Goal: Information Seeking & Learning: Learn about a topic

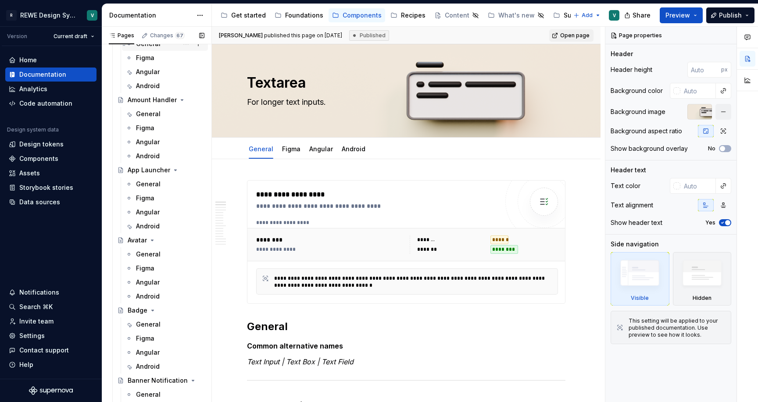
scroll to position [101, 0]
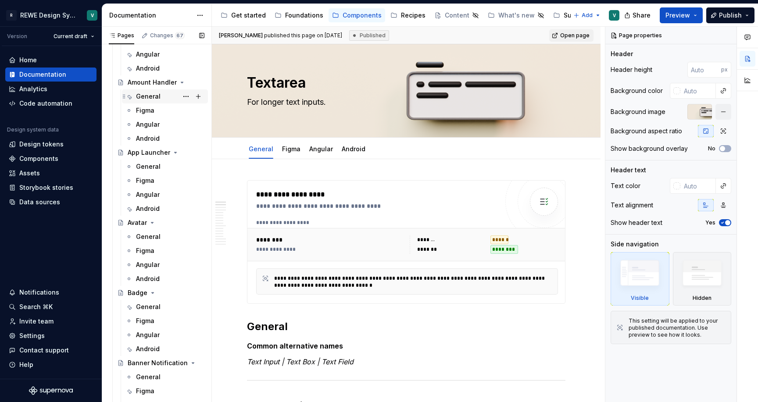
click at [151, 97] on div "General" at bounding box center [148, 96] width 25 height 9
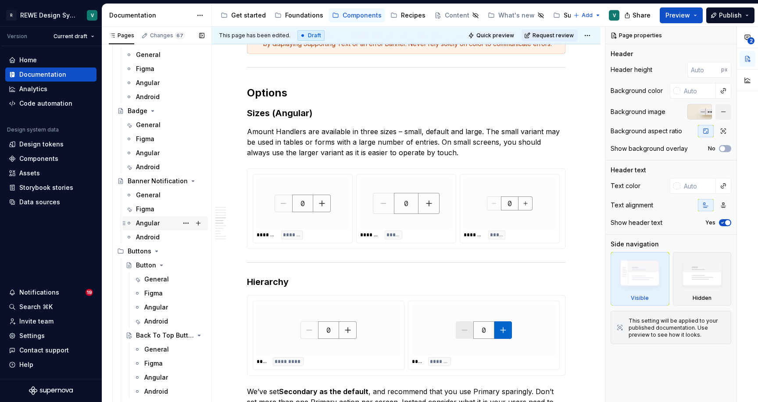
scroll to position [295, 0]
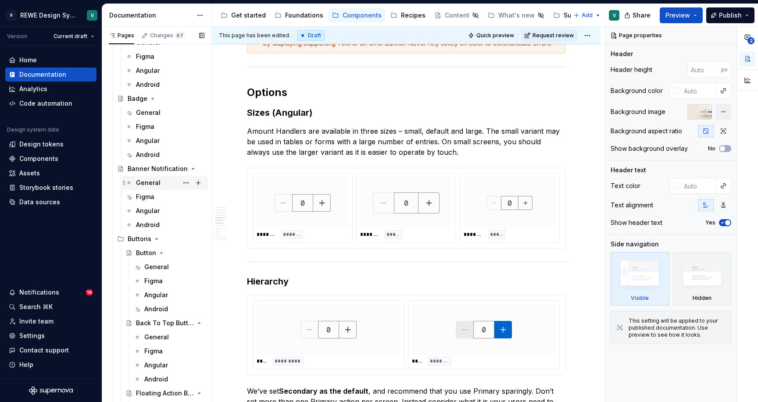
click at [155, 183] on div "General" at bounding box center [148, 183] width 25 height 9
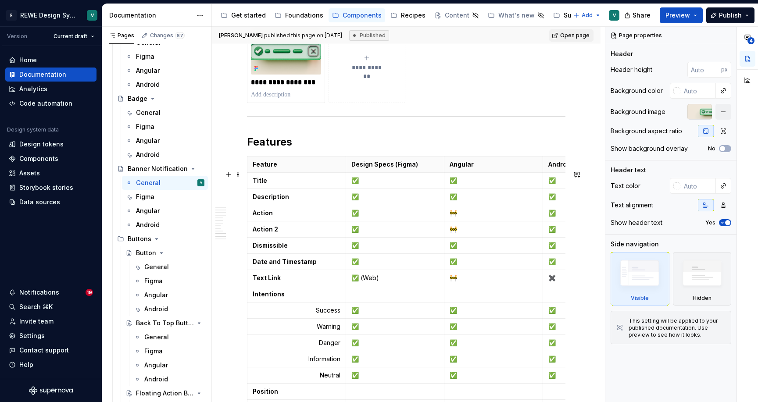
scroll to position [3375, 0]
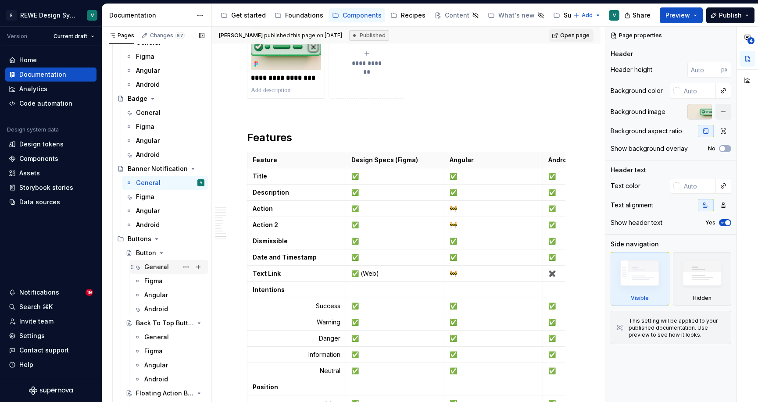
click at [153, 263] on div "General" at bounding box center [156, 267] width 25 height 9
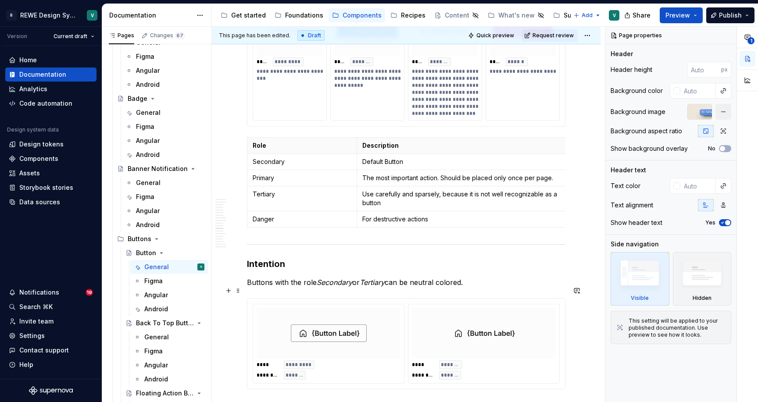
scroll to position [2772, 0]
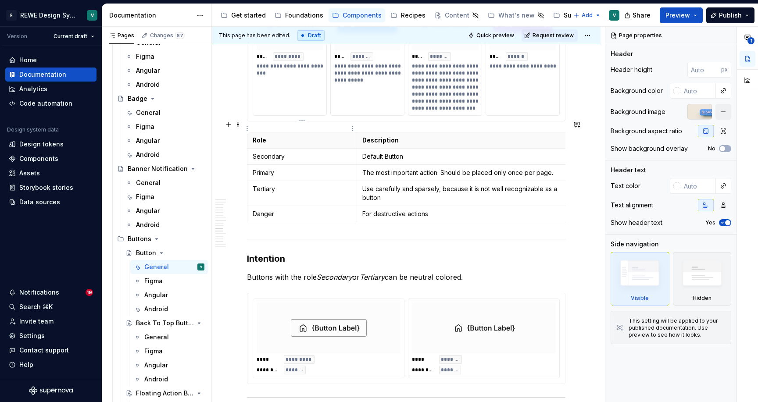
type textarea "*"
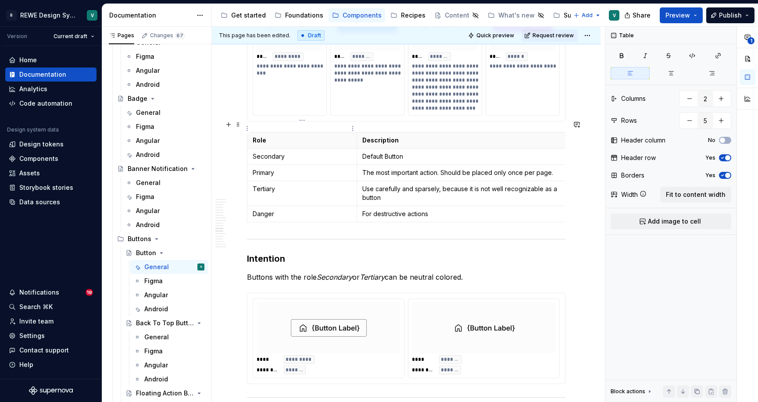
click at [259, 136] on p "Role" at bounding box center [302, 140] width 99 height 9
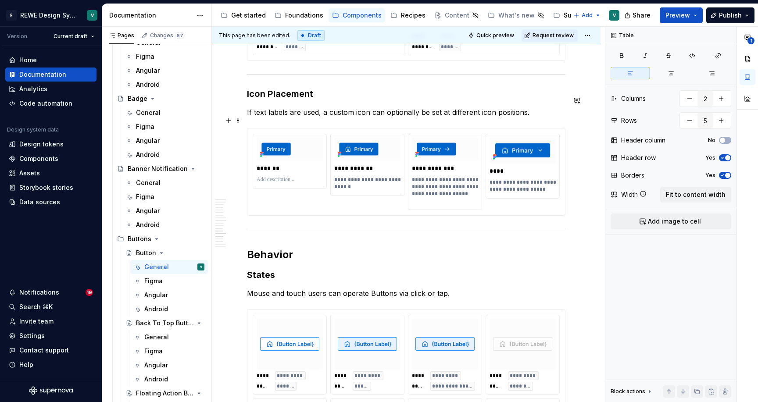
scroll to position [3132, 0]
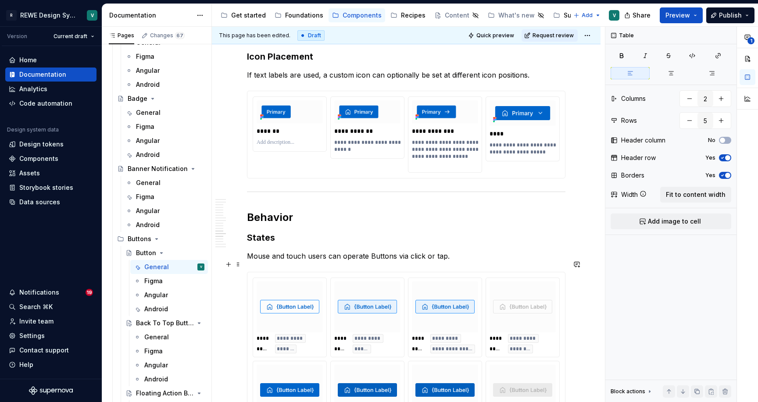
type textarea "*"
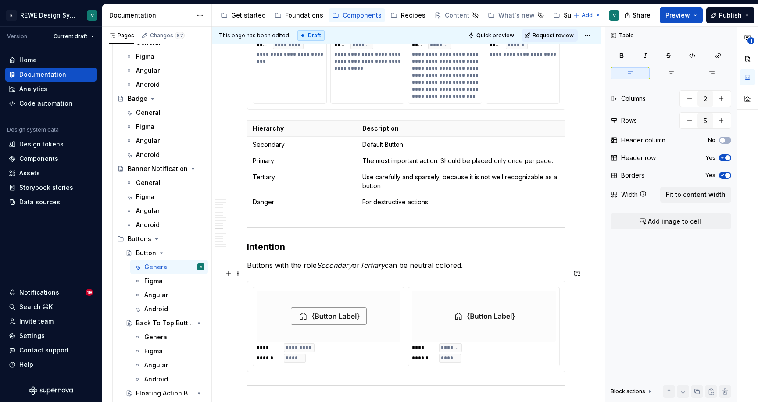
scroll to position [2792, 0]
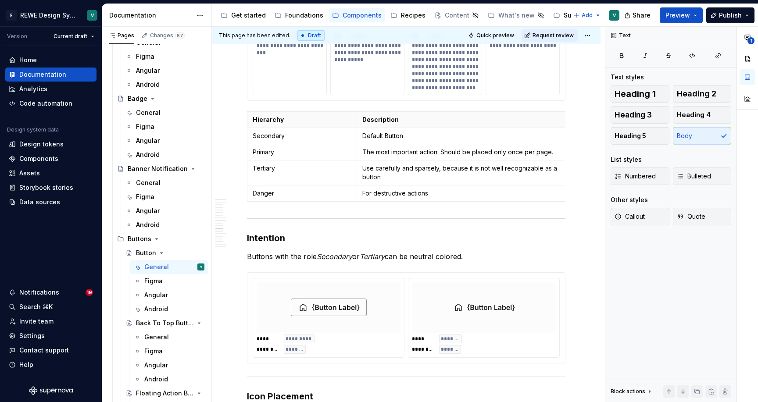
drag, startPoint x: 475, startPoint y: 243, endPoint x: 236, endPoint y: 250, distance: 239.3
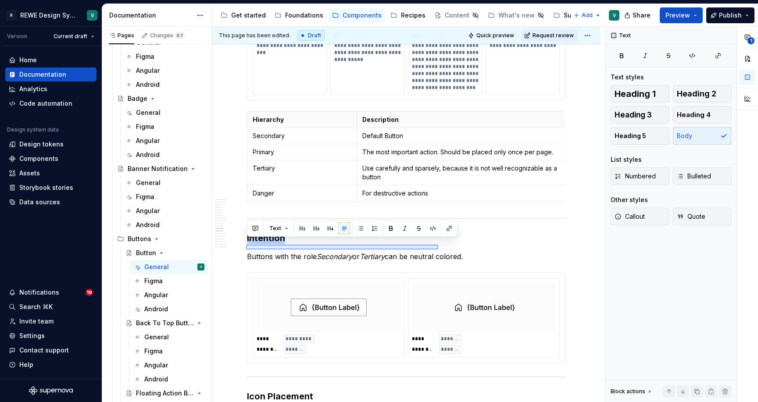
drag, startPoint x: 246, startPoint y: 245, endPoint x: 453, endPoint y: 243, distance: 206.3
click at [453, 243] on div "**********" at bounding box center [408, 215] width 393 height 376
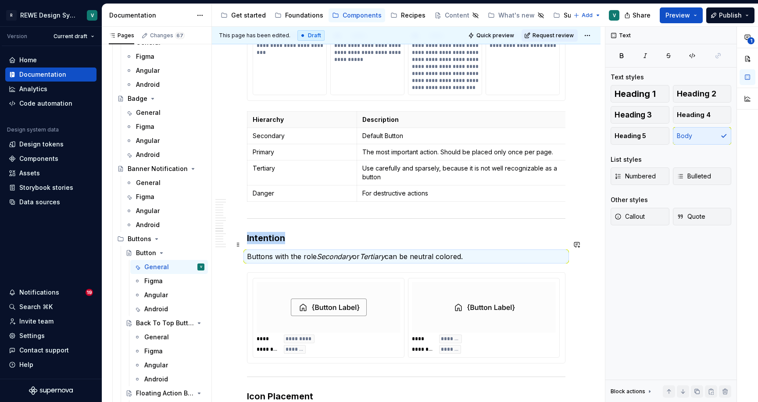
click at [471, 251] on p "Buttons with the role Secondary or Tertiary can be neutral colored." at bounding box center [406, 256] width 319 height 11
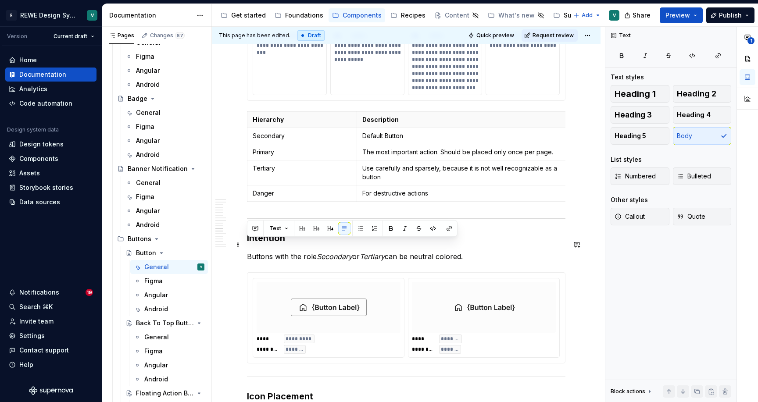
drag, startPoint x: 470, startPoint y: 244, endPoint x: 247, endPoint y: 245, distance: 223.4
click at [416, 251] on p "All hierarchies can be combined with all intetions except Primary + Neutral." at bounding box center [406, 256] width 319 height 11
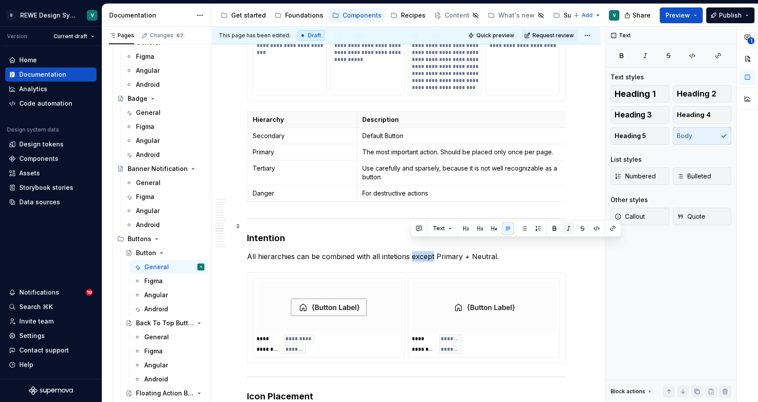
click at [570, 230] on button "button" at bounding box center [569, 229] width 12 height 12
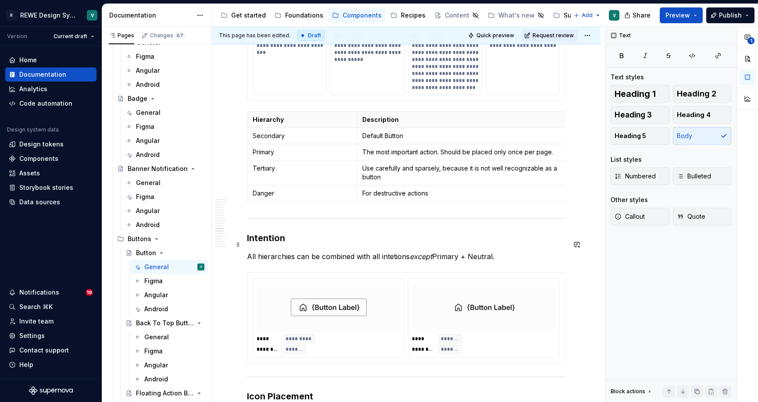
click at [485, 251] on p "All hierarchies can be combined with all intetions except Primary + Neutral." at bounding box center [406, 256] width 319 height 11
click at [497, 251] on p "All hierarchies can be combined with all intetions except Primary + Neutral." at bounding box center [406, 256] width 319 height 11
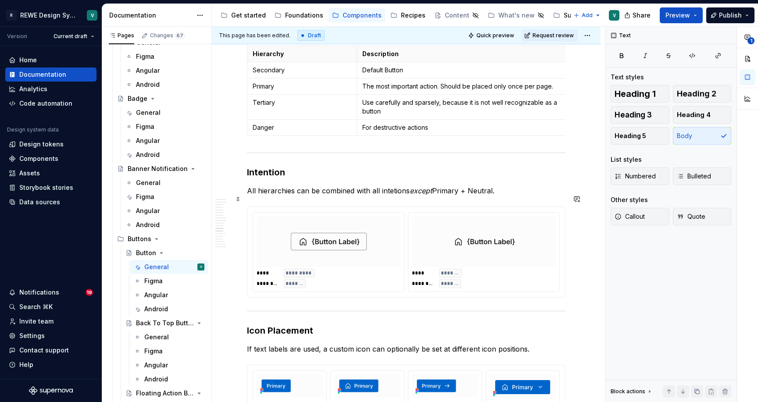
scroll to position [2867, 0]
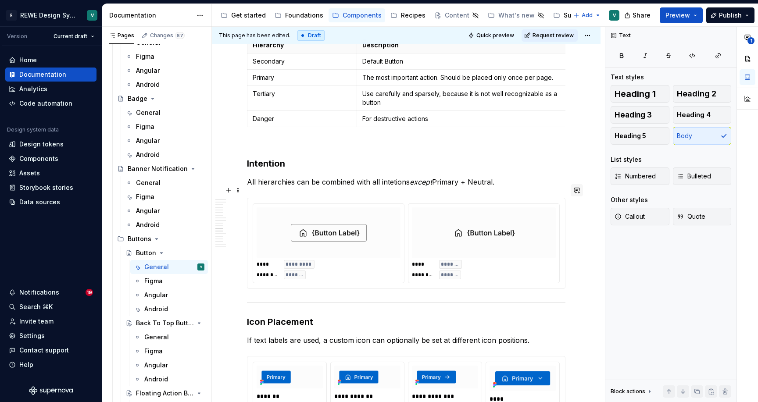
click at [582, 193] on button "button" at bounding box center [577, 190] width 12 height 12
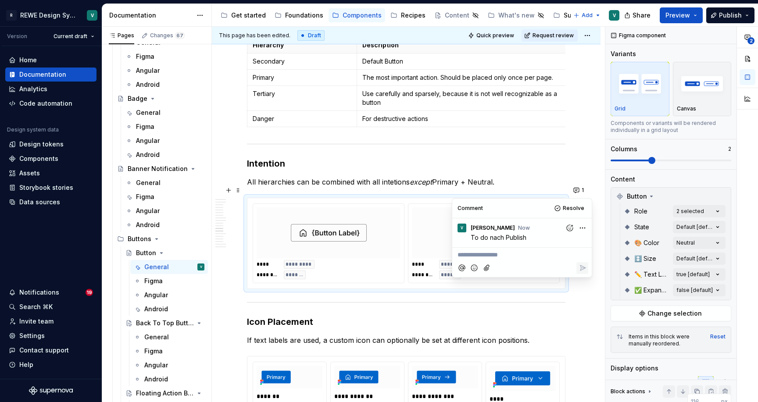
type textarea "*"
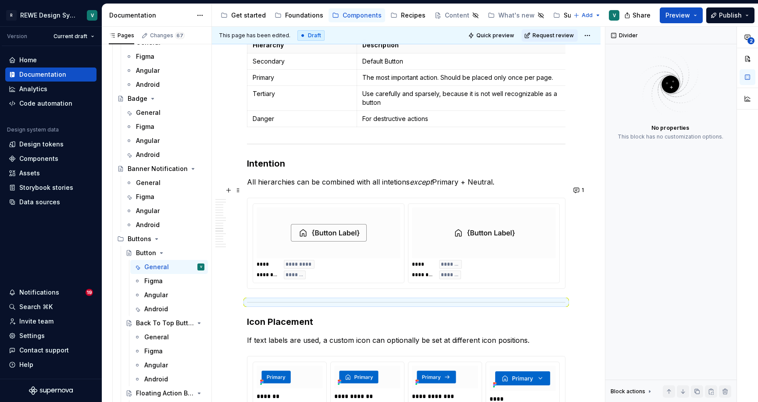
click at [546, 302] on hr at bounding box center [406, 302] width 319 height 0
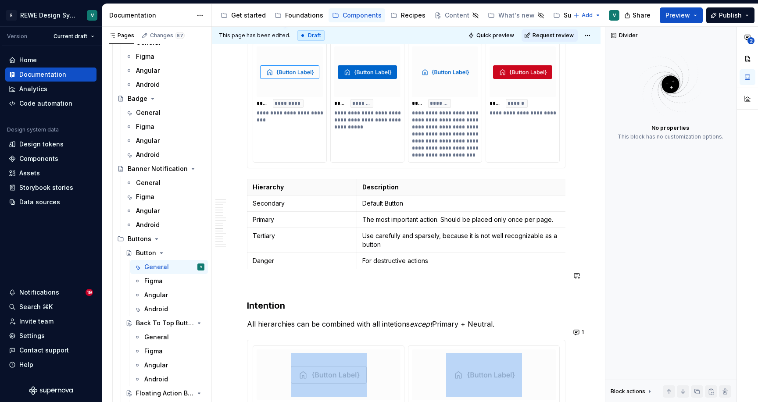
scroll to position [2711, 0]
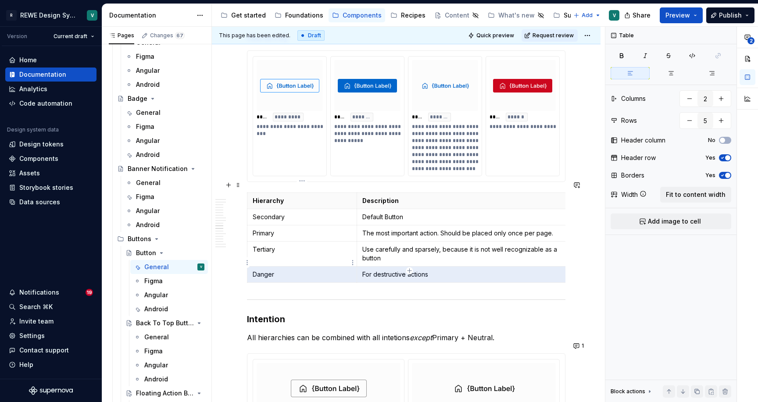
drag, startPoint x: 438, startPoint y: 264, endPoint x: 256, endPoint y: 264, distance: 181.7
click at [256, 267] on tr "Danger For destructive actions" at bounding box center [410, 275] width 325 height 16
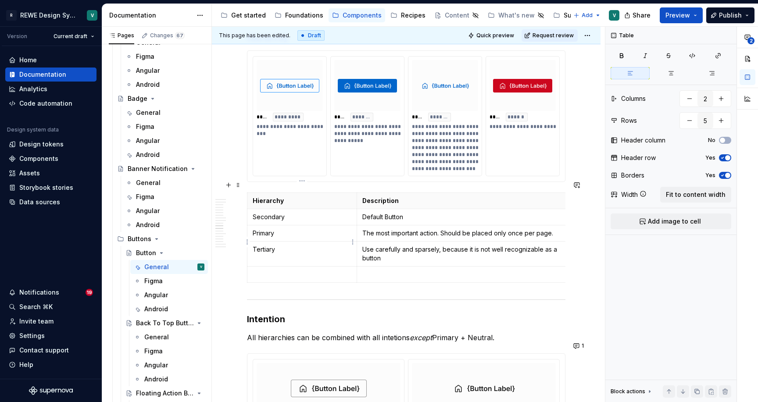
click at [306, 242] on td "Tertiary" at bounding box center [303, 254] width 110 height 25
click at [272, 252] on td "Tertiary" at bounding box center [303, 254] width 110 height 25
click at [255, 270] on p at bounding box center [302, 274] width 99 height 9
click at [292, 245] on p "Tertiary" at bounding box center [302, 249] width 99 height 9
click at [332, 270] on p at bounding box center [302, 274] width 99 height 9
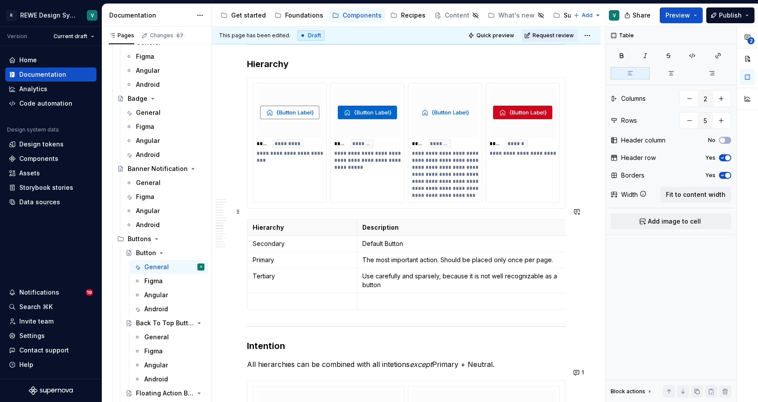
scroll to position [2670, 0]
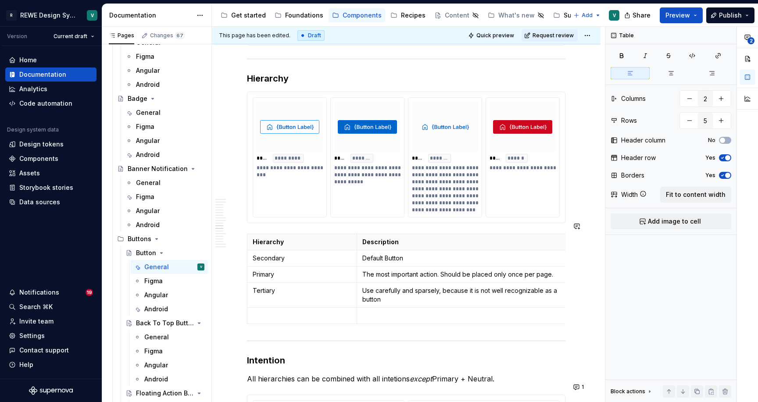
click at [239, 231] on span at bounding box center [238, 226] width 7 height 12
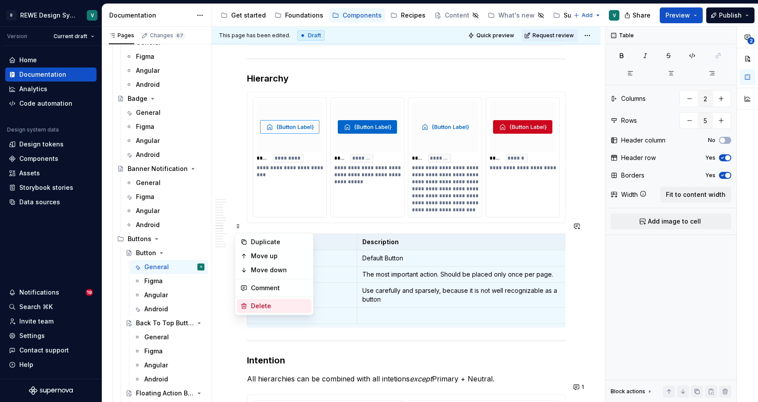
click at [261, 305] on div "Delete" at bounding box center [279, 306] width 57 height 9
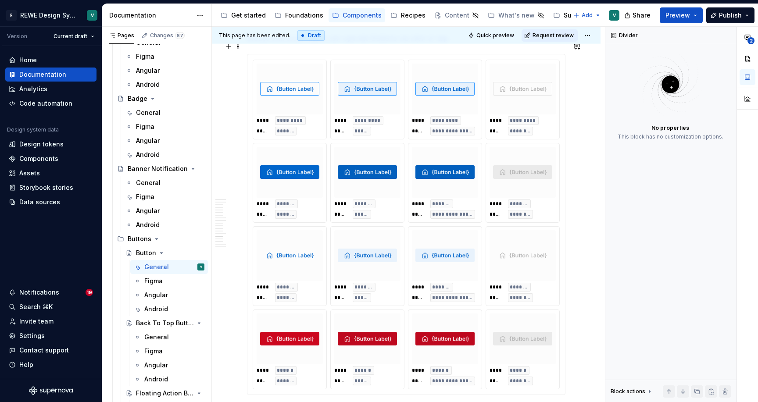
scroll to position [3215, 0]
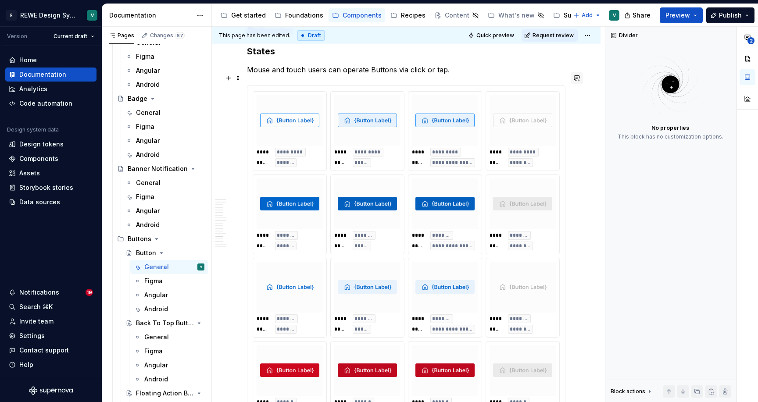
click at [582, 79] on button "button" at bounding box center [577, 78] width 12 height 12
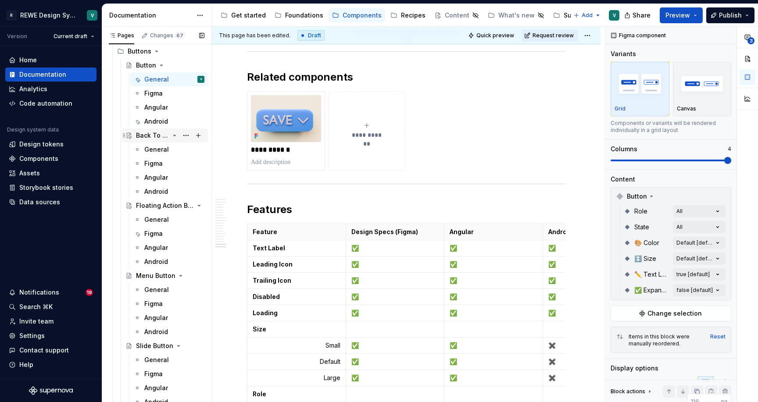
scroll to position [486, 0]
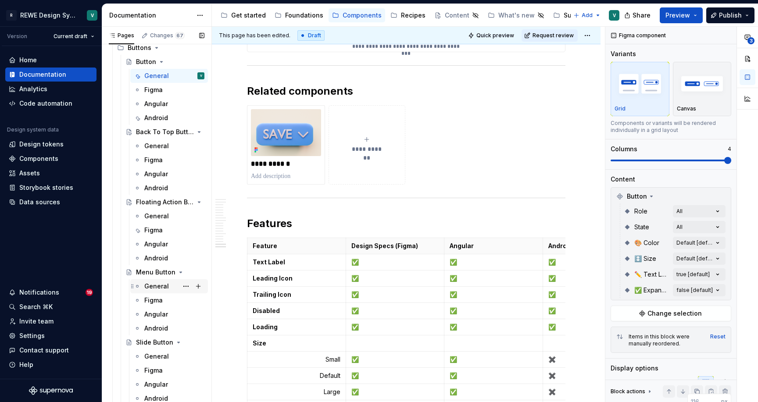
click at [156, 284] on div "General" at bounding box center [156, 286] width 25 height 9
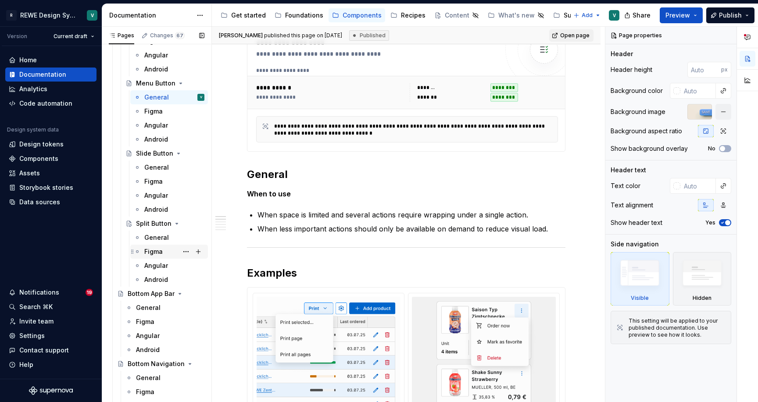
scroll to position [676, 0]
click at [157, 235] on div "General" at bounding box center [156, 237] width 25 height 9
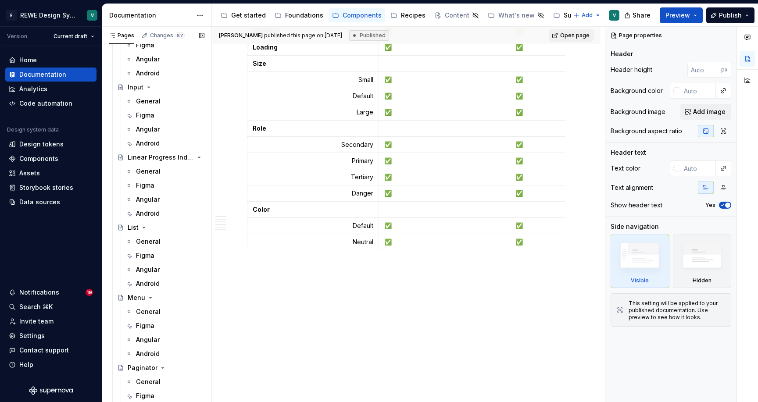
scroll to position [2194, 0]
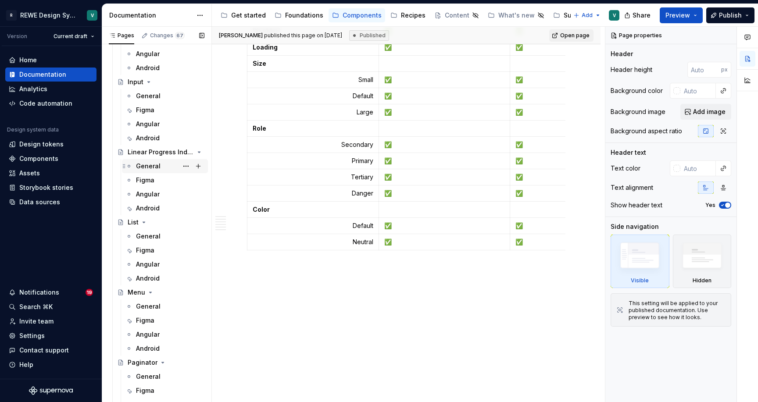
click at [147, 172] on div "General" at bounding box center [170, 166] width 68 height 12
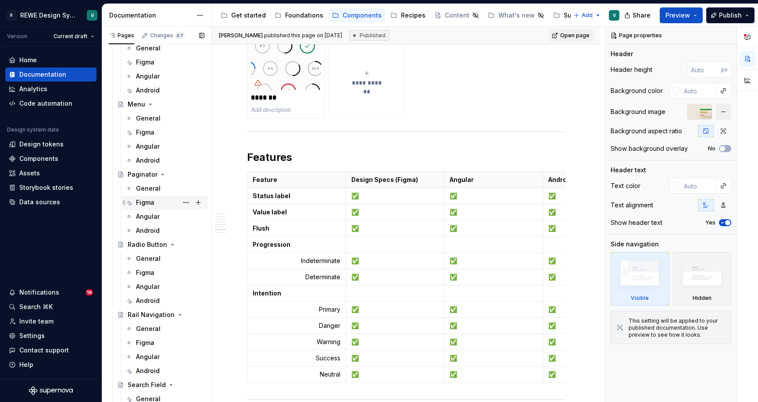
scroll to position [2383, 0]
type textarea "*"
